Goal: Task Accomplishment & Management: Use online tool/utility

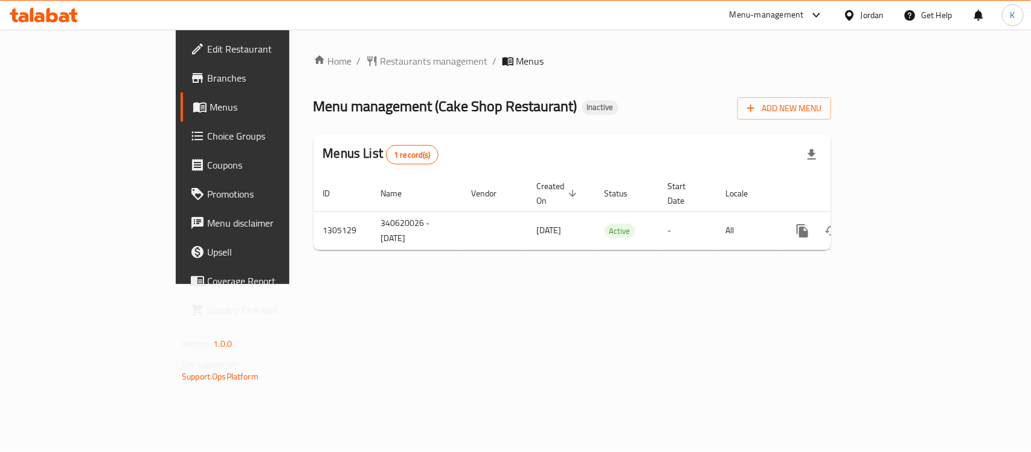
click at [207, 75] on span "Branches" at bounding box center [272, 78] width 131 height 14
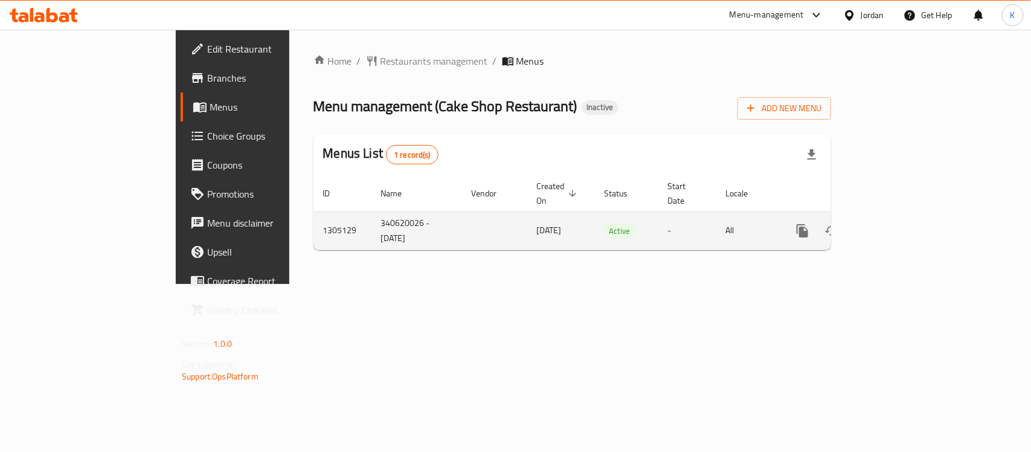
click at [897, 223] on icon "enhanced table" at bounding box center [889, 230] width 14 height 14
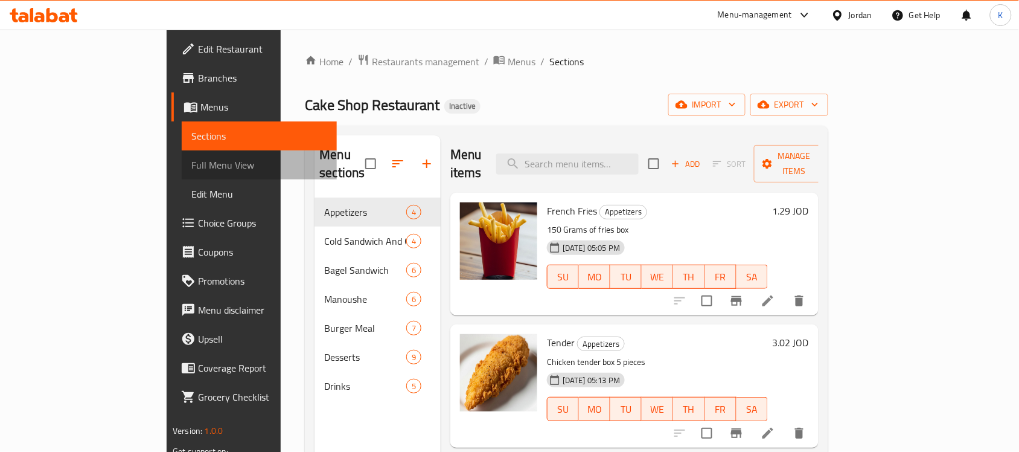
click at [191, 164] on span "Full Menu View" at bounding box center [259, 165] width 136 height 14
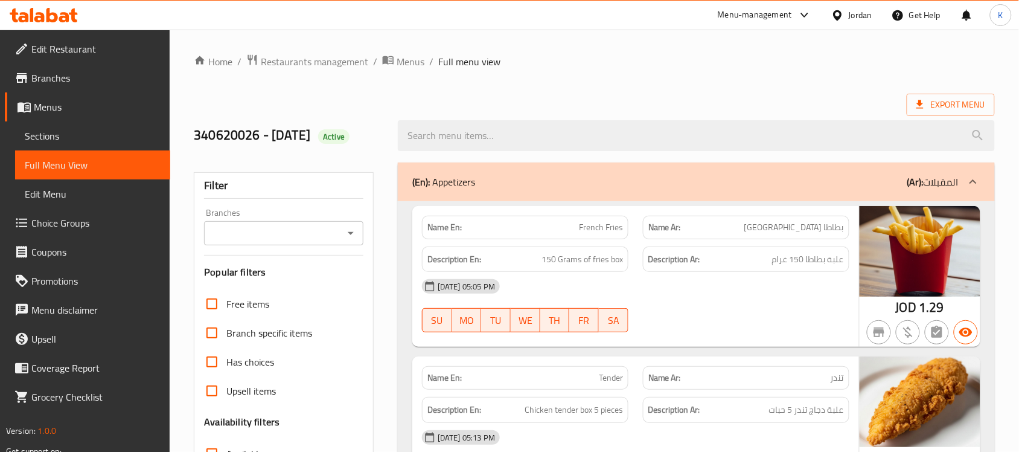
click at [629, 95] on div "Export Menu" at bounding box center [594, 105] width 801 height 22
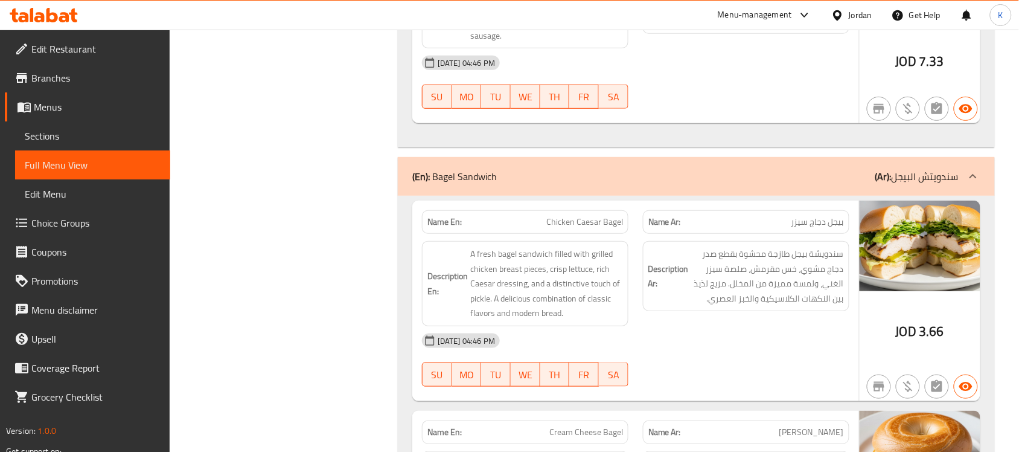
scroll to position [1915, 0]
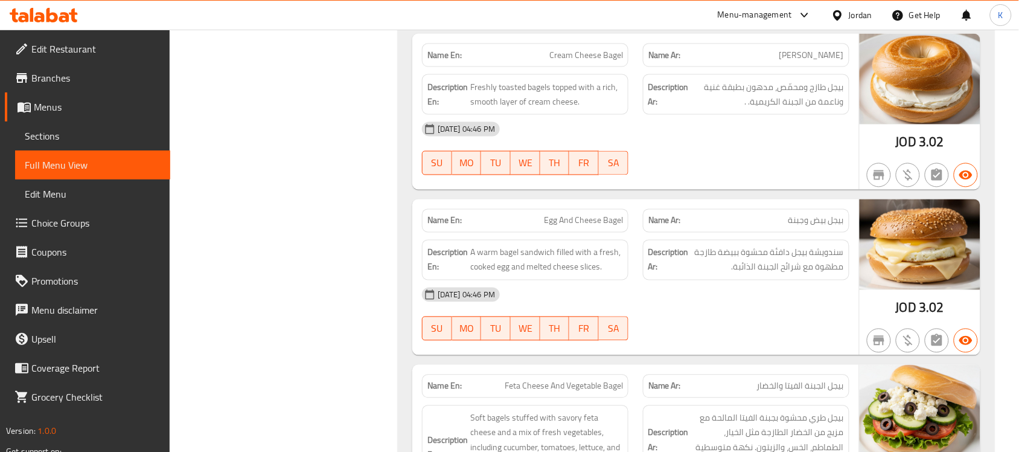
click at [107, 68] on link "Branches" at bounding box center [87, 77] width 165 height 29
